Goal: Entertainment & Leisure: Consume media (video, audio)

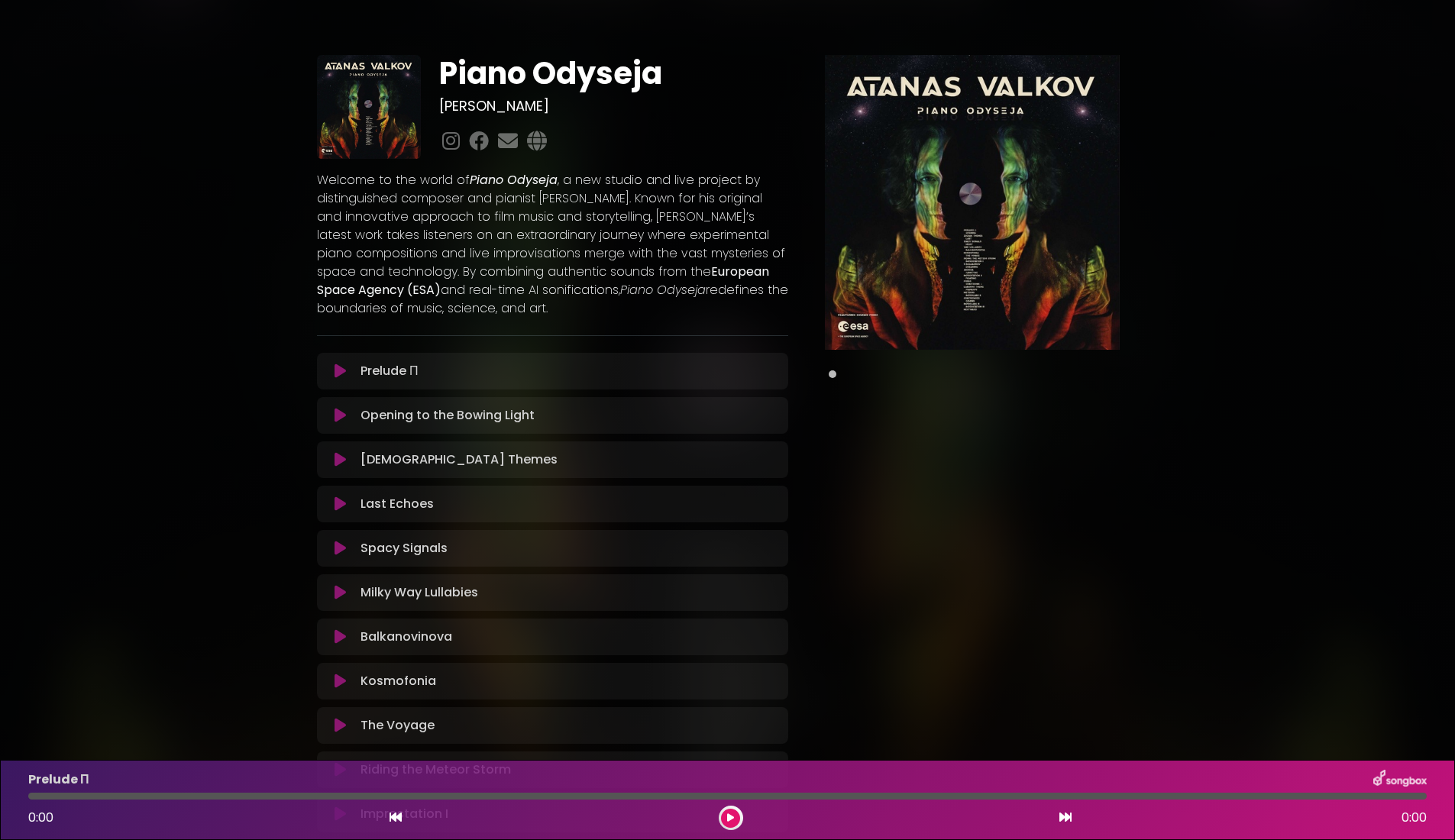
click at [343, 372] on icon at bounding box center [340, 372] width 11 height 15
click at [341, 373] on icon at bounding box center [340, 372] width 11 height 15
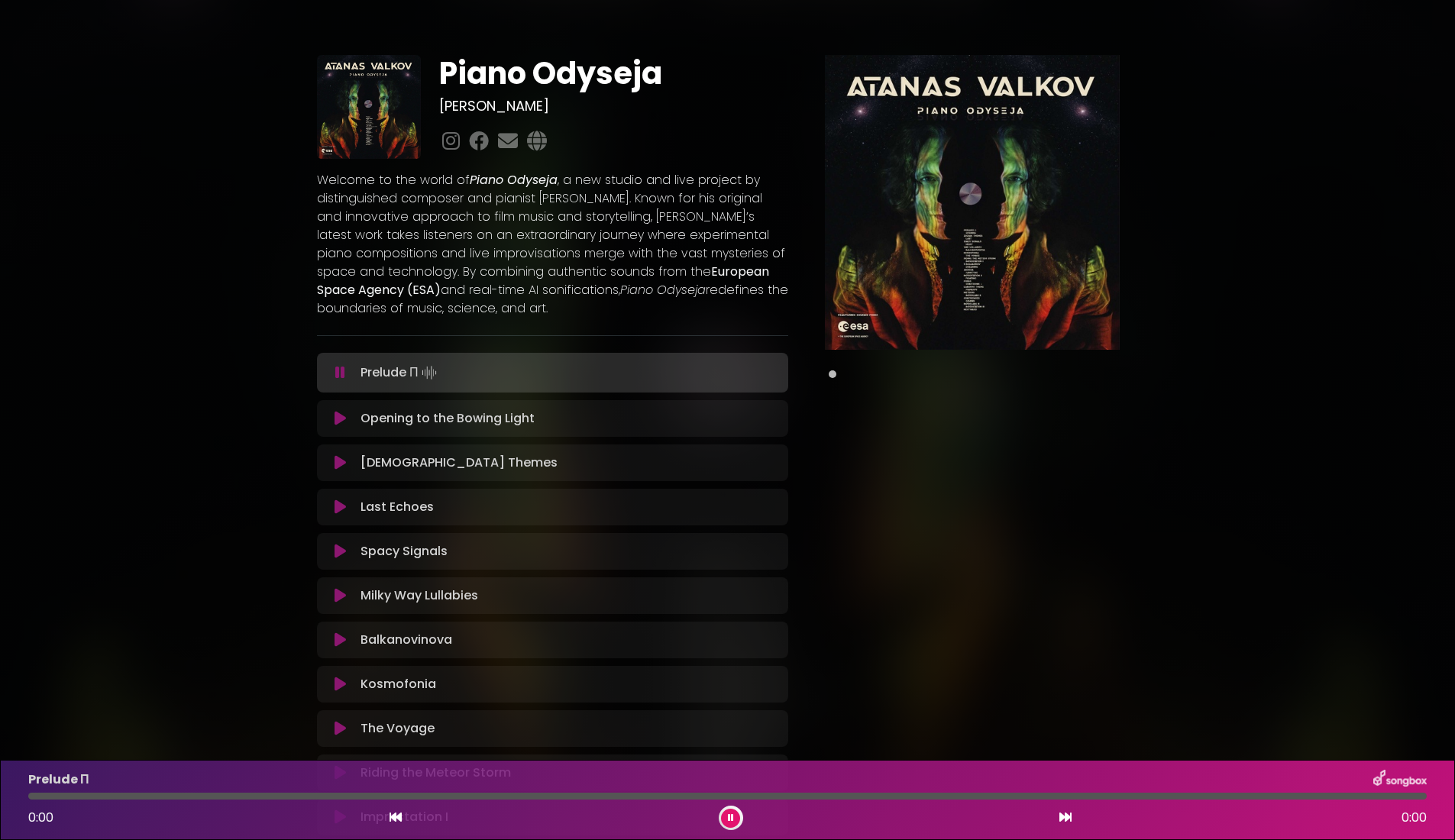
click at [345, 374] on button at bounding box center [340, 372] width 28 height 15
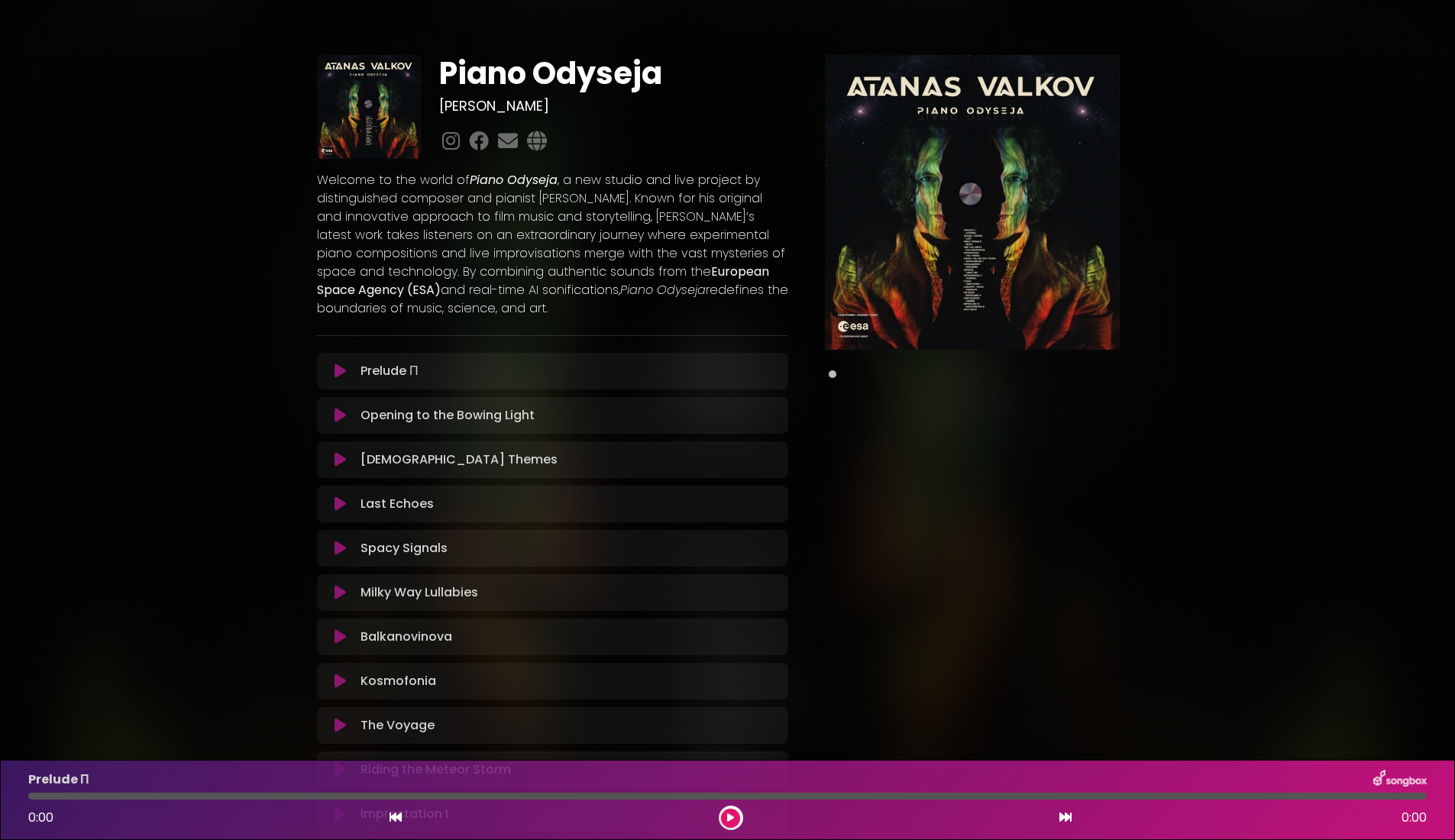
click at [344, 374] on icon at bounding box center [340, 372] width 11 height 15
click at [933, 286] on img at bounding box center [972, 202] width 295 height 295
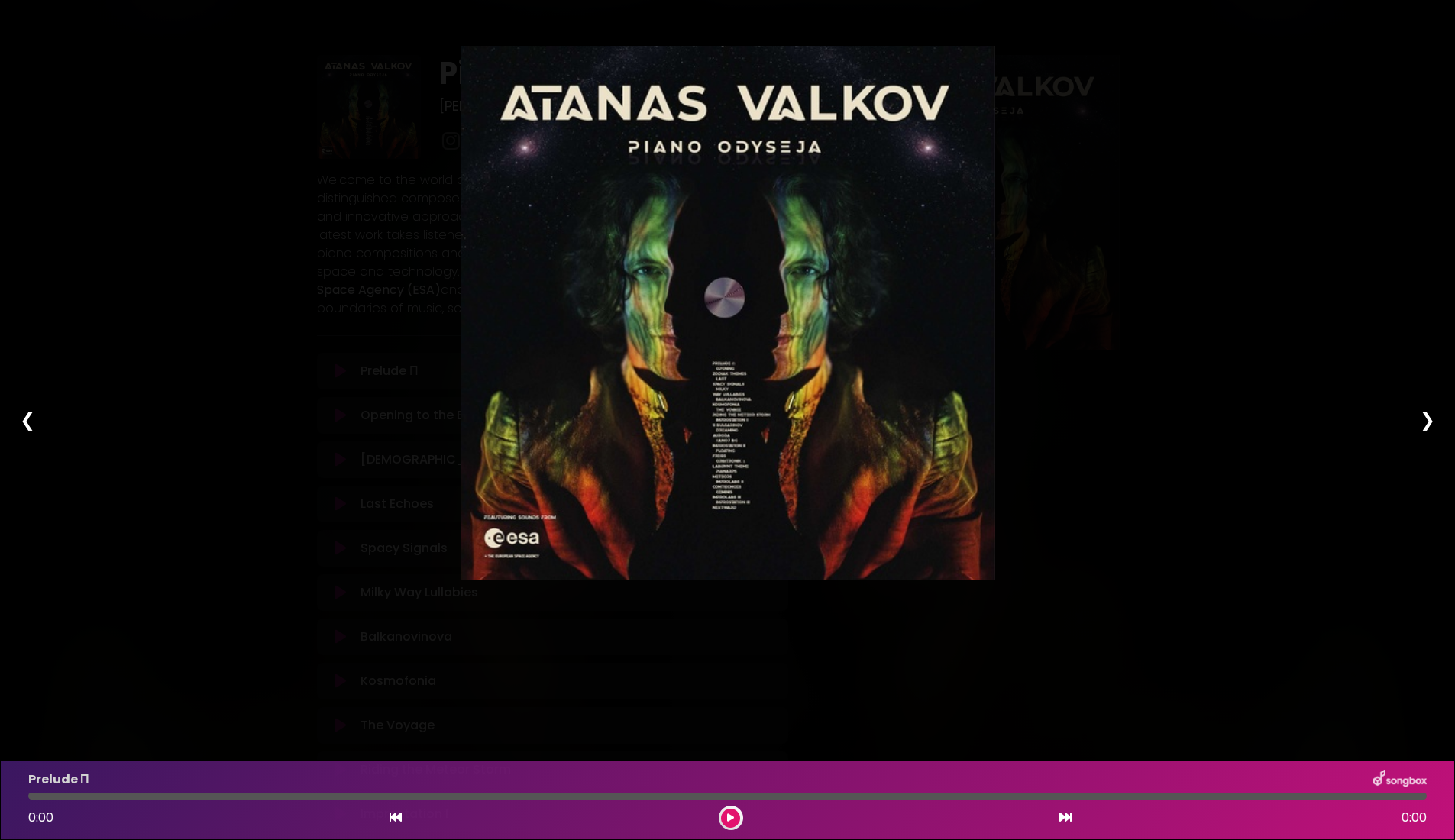
click at [1146, 331] on div "Pause Play % buffered 00:00 00:00 00:00 Exit fullscreen Enter fullscreen Play ❮…" at bounding box center [727, 420] width 1455 height 840
